Goal: Transaction & Acquisition: Purchase product/service

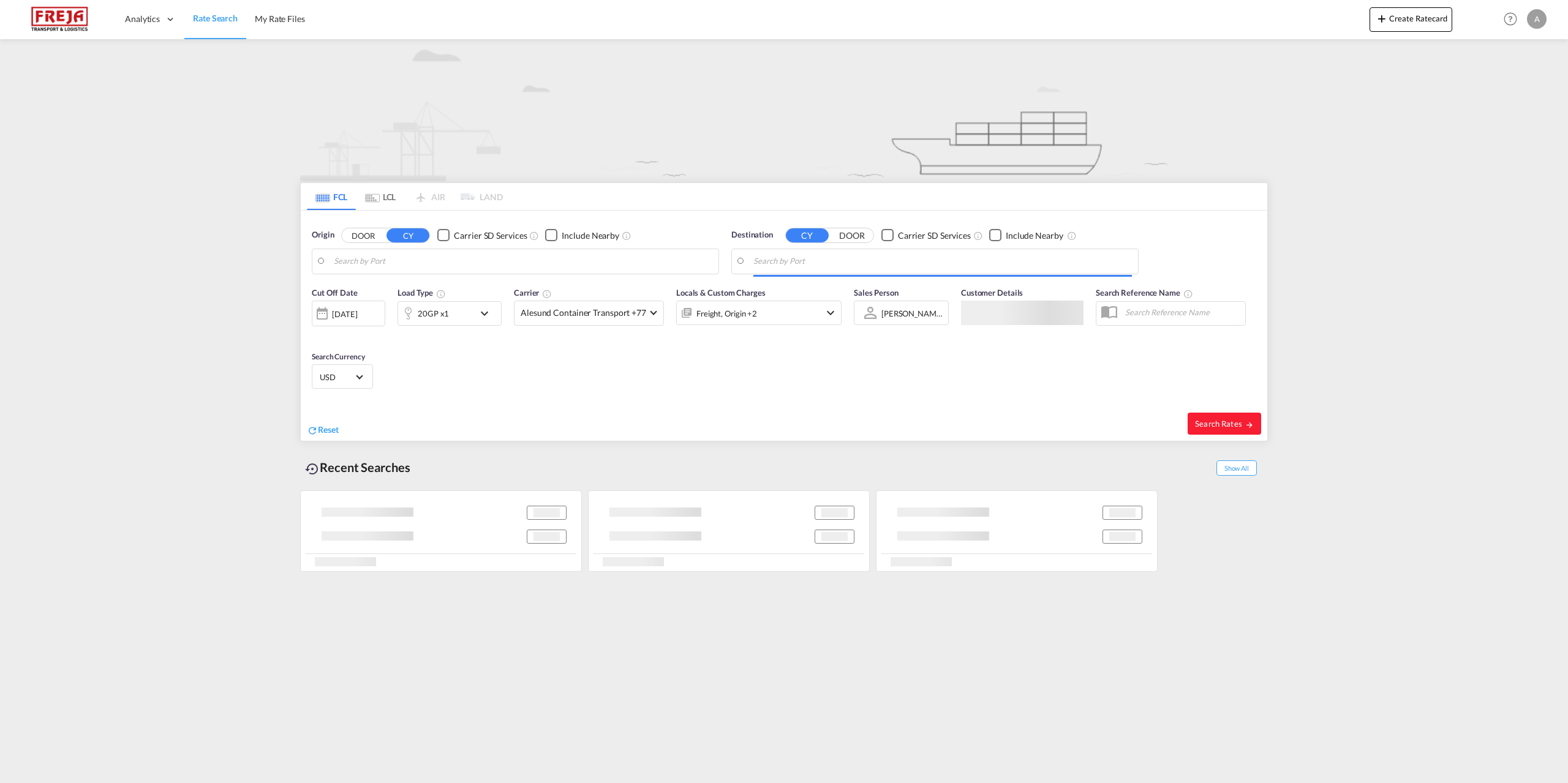
type input "[GEOGRAPHIC_DATA], DKFRC"
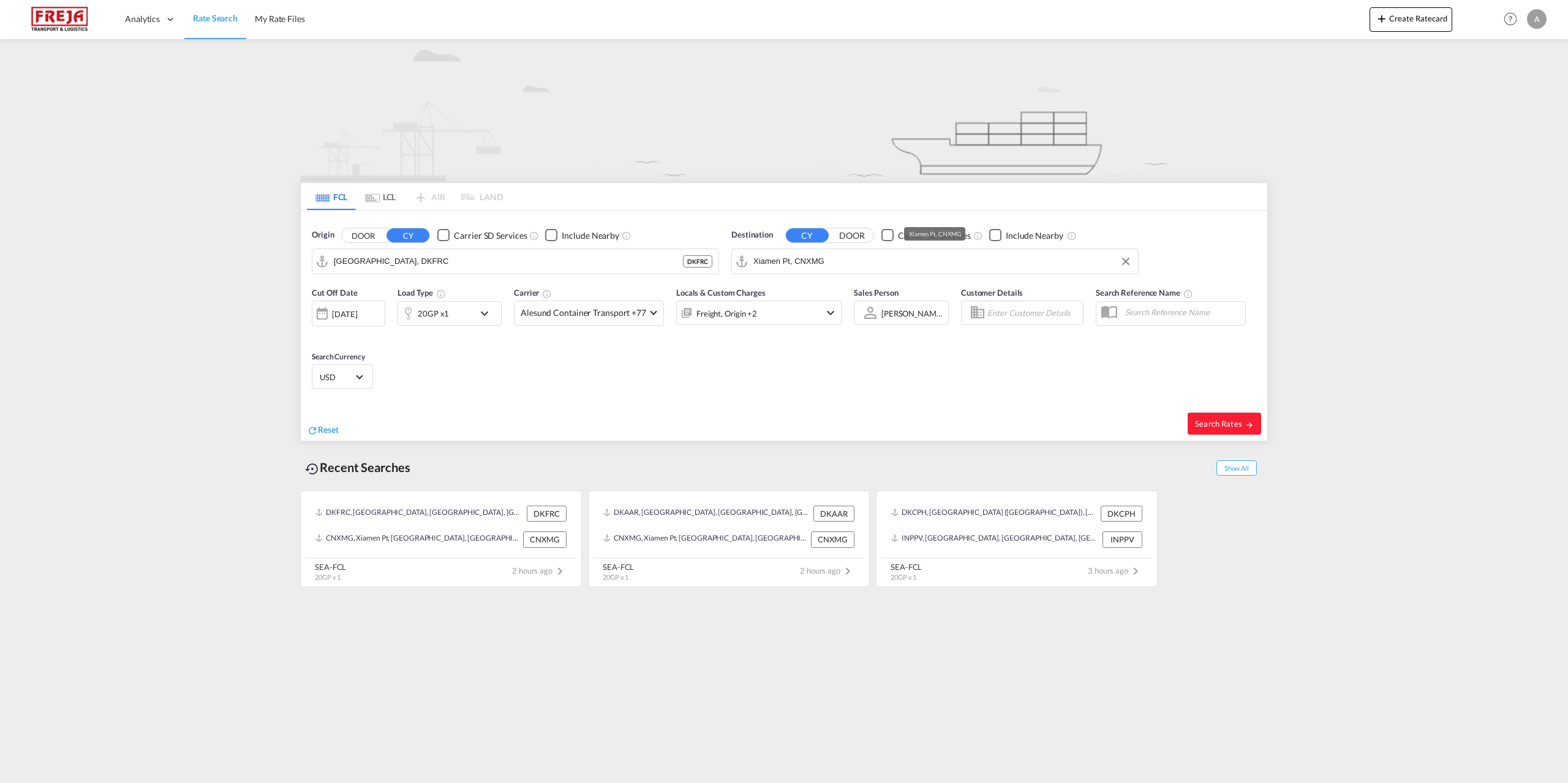
click at [927, 259] on input "Xiamen Pt, CNXMG" at bounding box center [943, 261] width 379 height 18
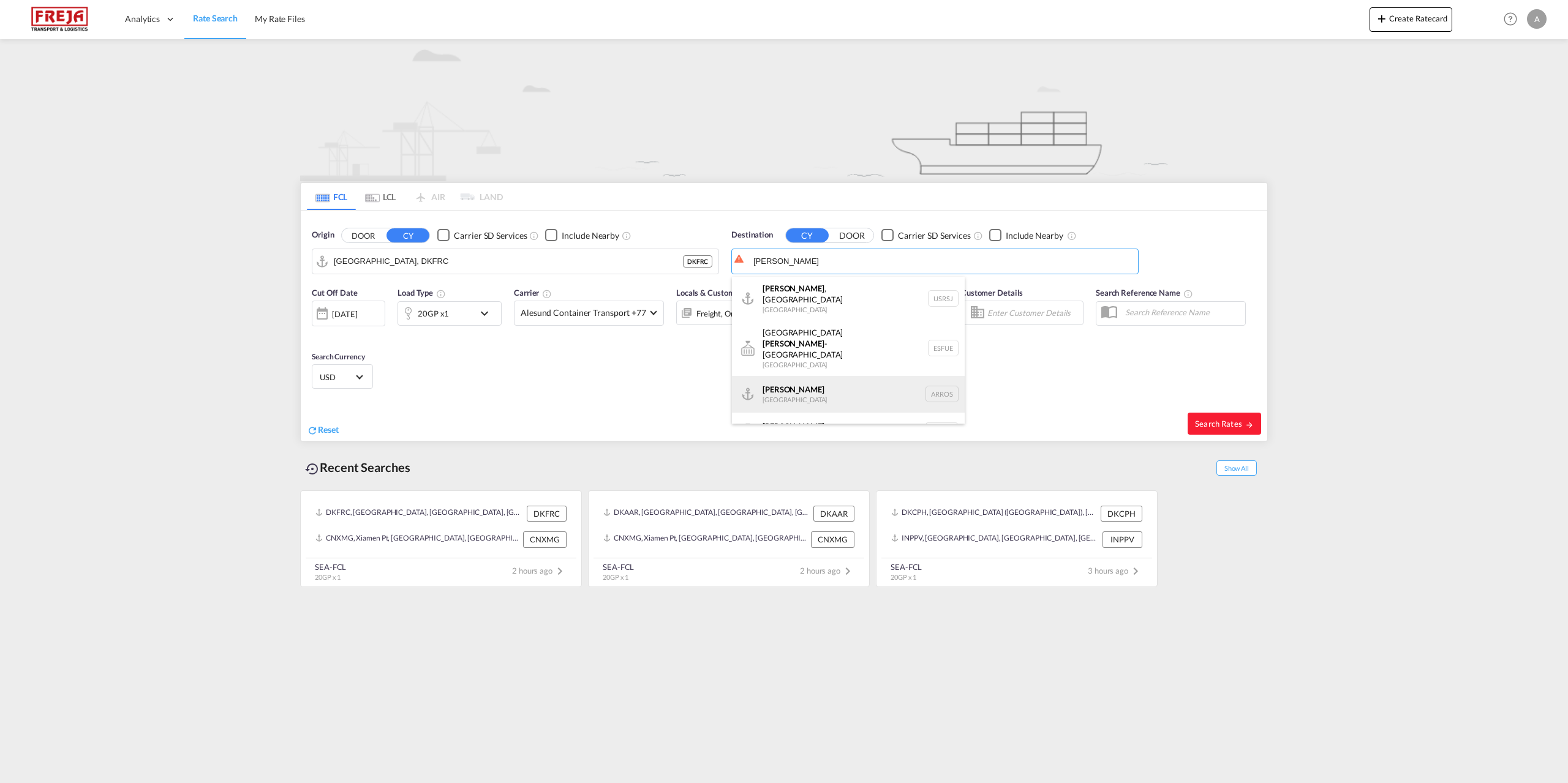
click at [810, 376] on div "[PERSON_NAME] [GEOGRAPHIC_DATA] [GEOGRAPHIC_DATA]" at bounding box center [849, 395] width 233 height 37
type input "[PERSON_NAME], ARROS"
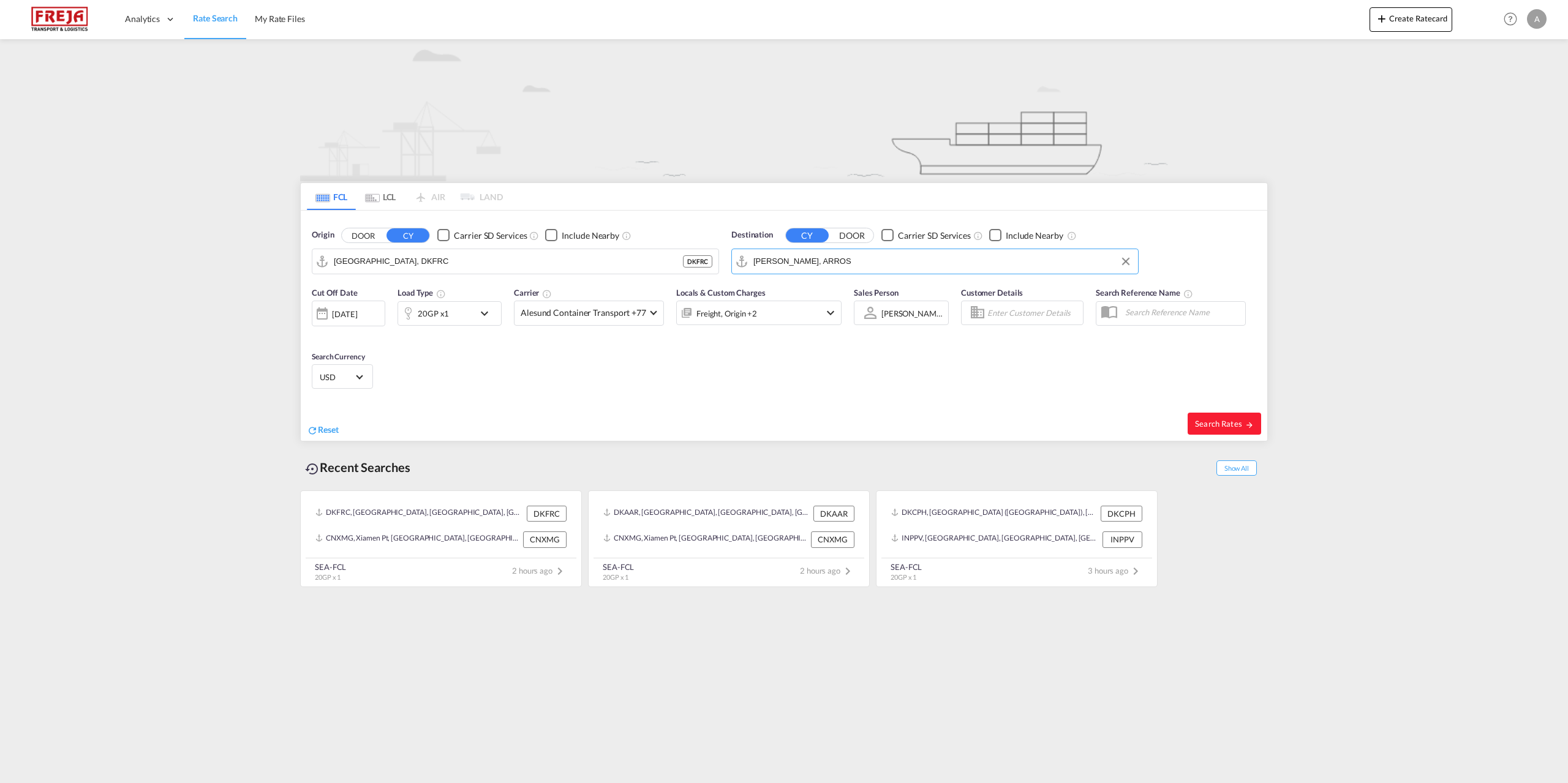
click at [483, 310] on md-icon "icon-chevron-down" at bounding box center [487, 313] width 21 height 15
click at [369, 359] on md-select-value "20GP" at bounding box center [354, 366] width 49 height 21
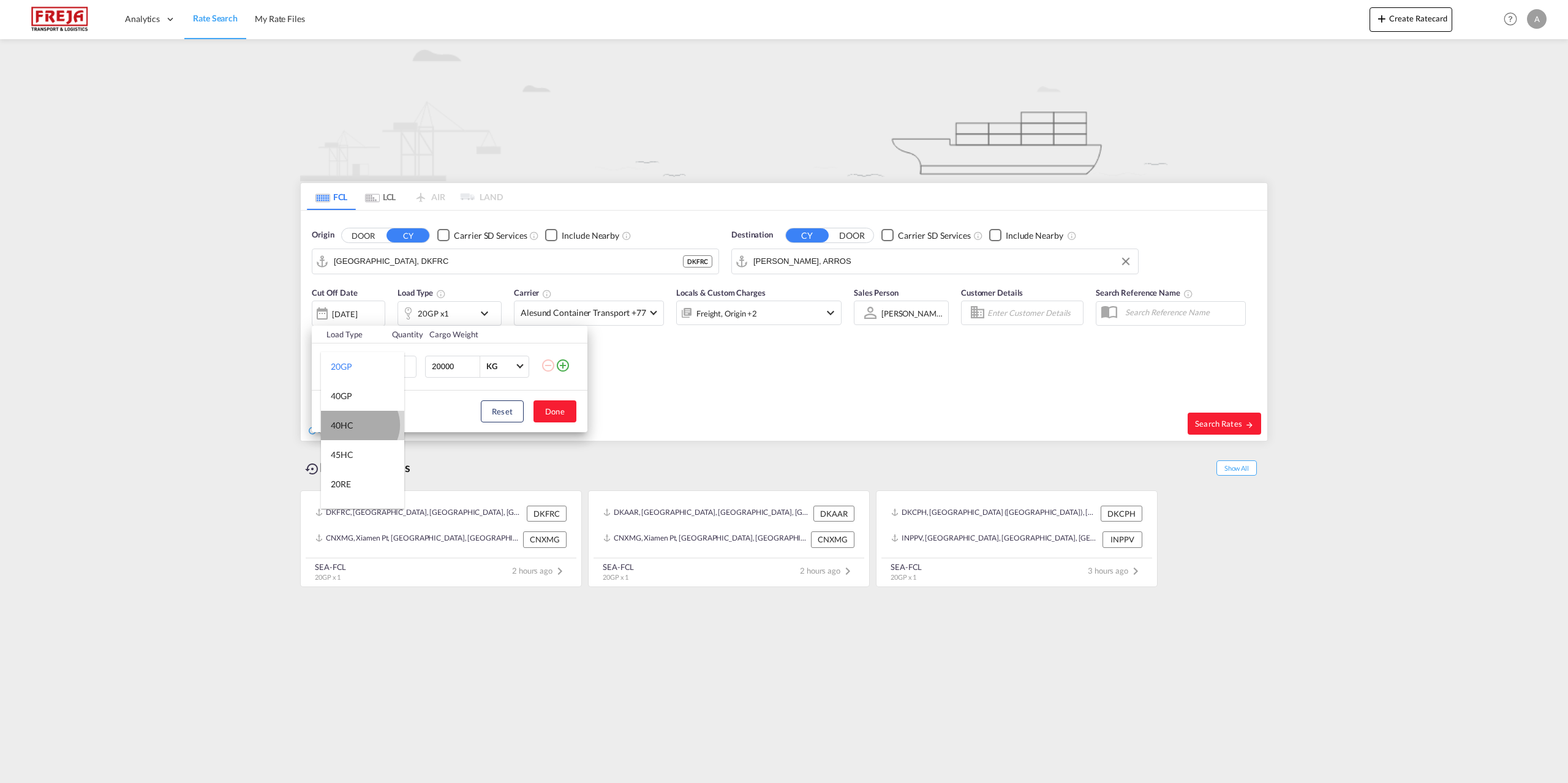
click at [359, 425] on md-option "40HC" at bounding box center [363, 425] width 84 height 29
click at [560, 415] on button "Done" at bounding box center [555, 411] width 43 height 22
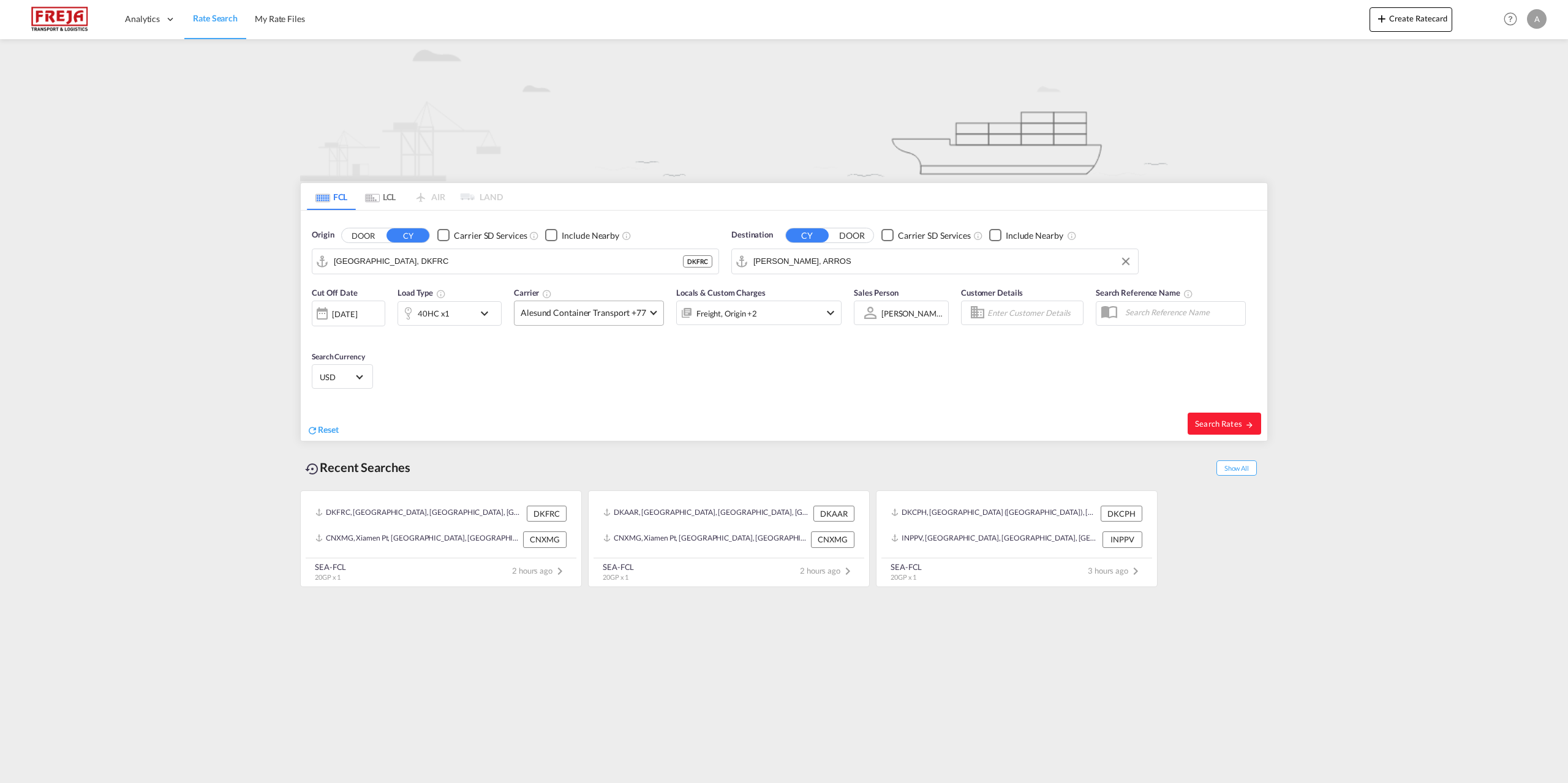
click at [656, 308] on md-select-value "Alesund Container Transport +77" at bounding box center [589, 313] width 149 height 24
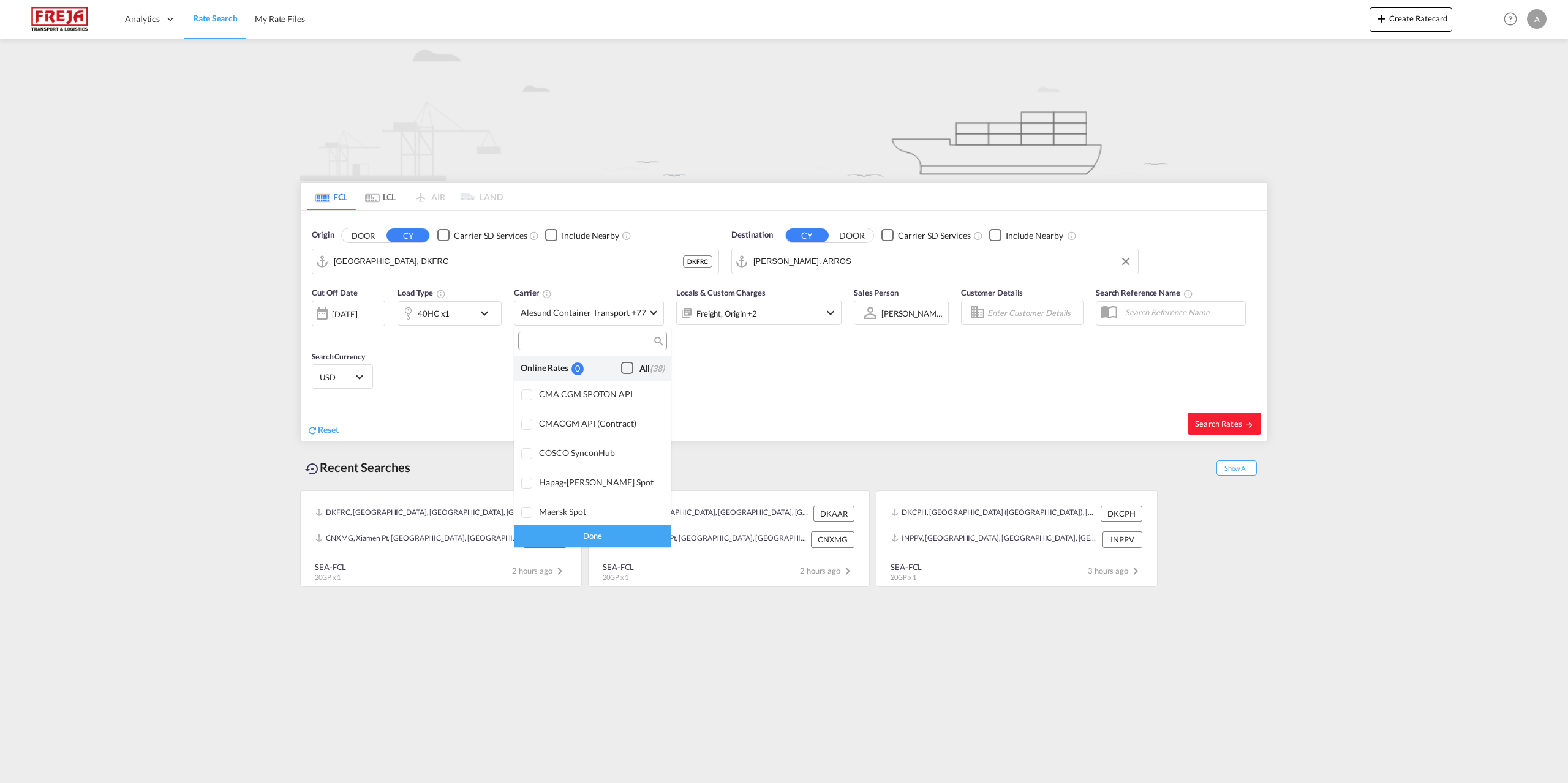
click at [621, 365] on div "Checkbox No Ink" at bounding box center [627, 368] width 12 height 12
click at [608, 534] on div "Done" at bounding box center [593, 536] width 156 height 21
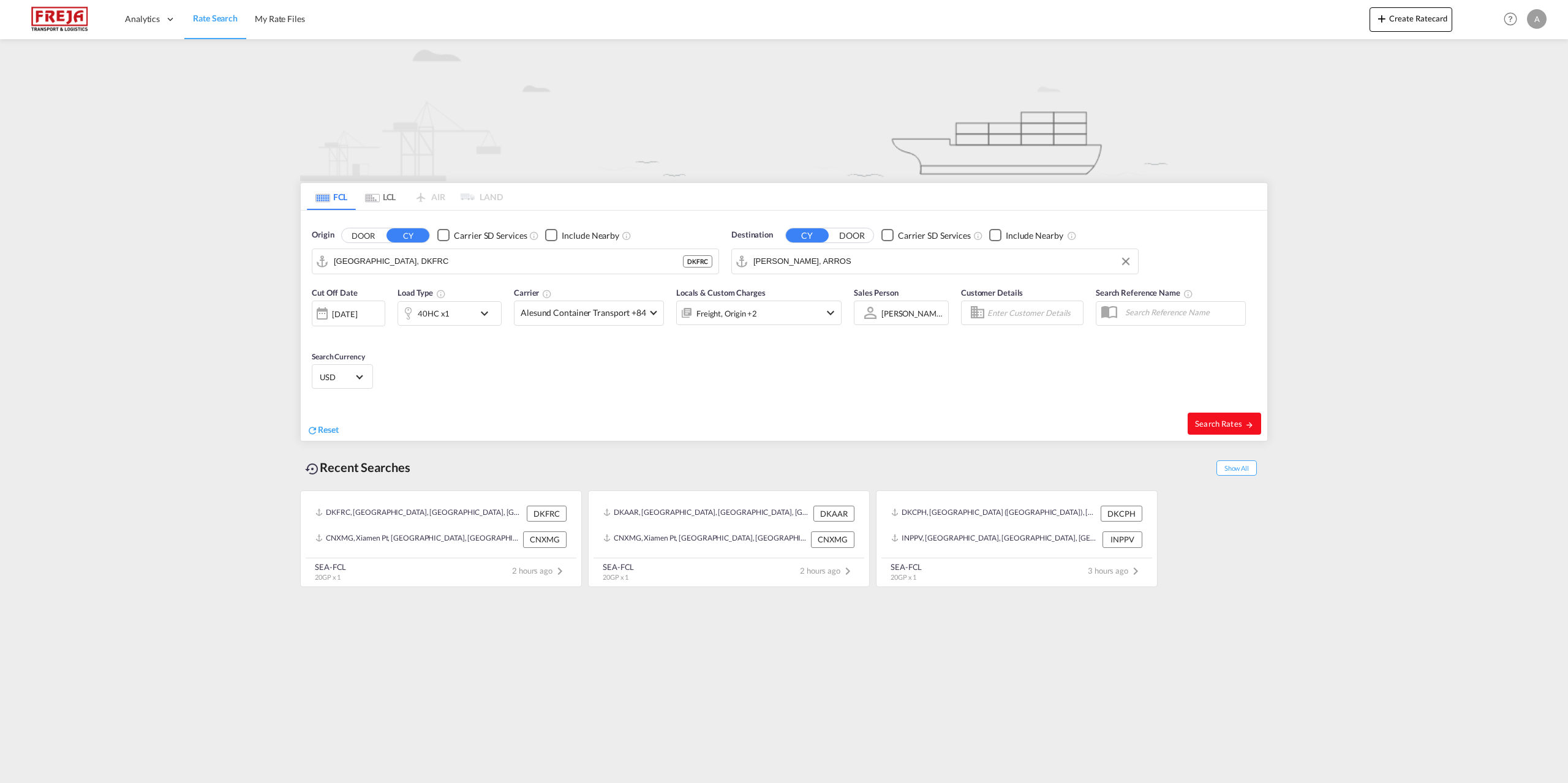
click at [1207, 421] on span "Search Rates" at bounding box center [1224, 424] width 59 height 10
type input "DKFRC to ARROS / [DATE]"
